Goal: Transaction & Acquisition: Purchase product/service

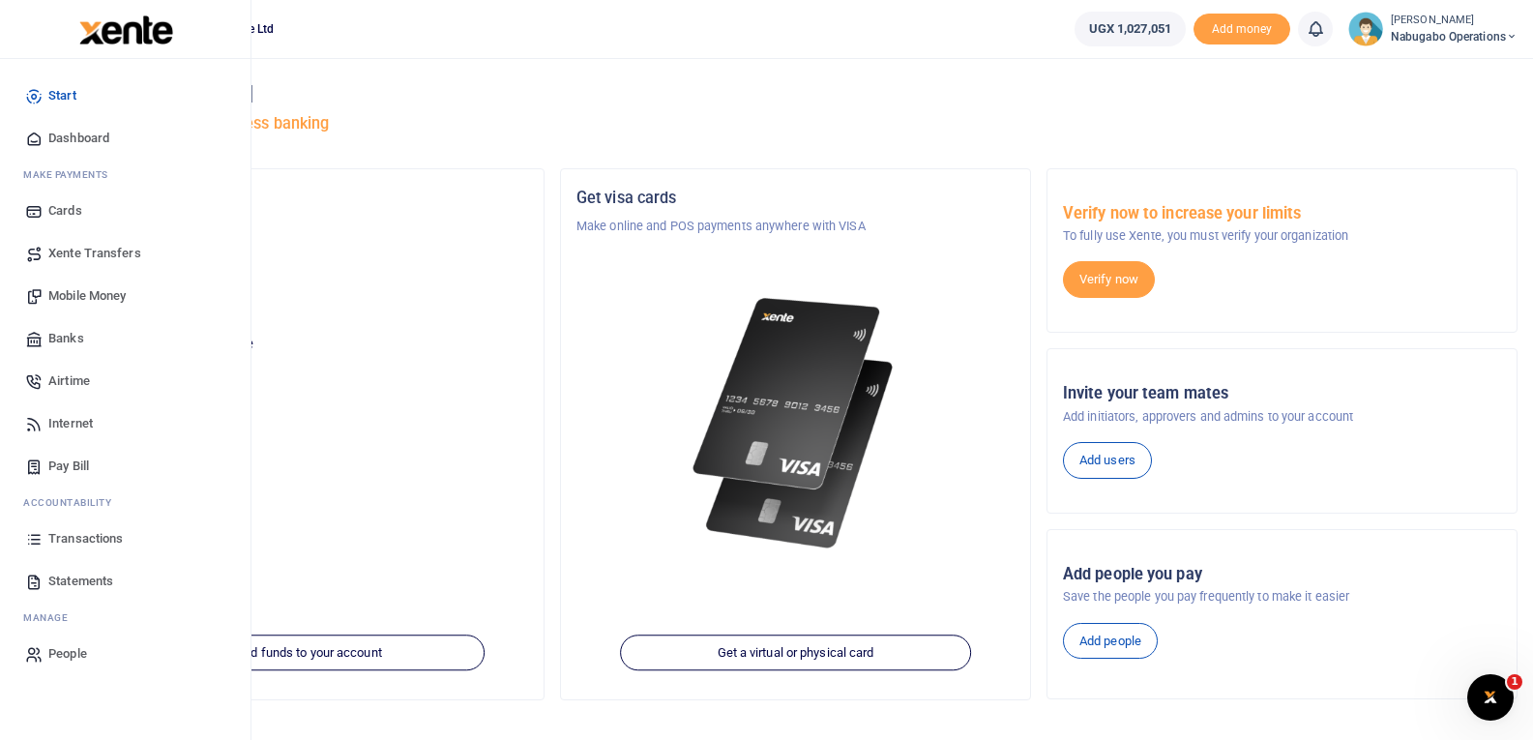
click at [93, 299] on span "Mobile Money" at bounding box center [86, 295] width 77 height 19
